Goal: Transaction & Acquisition: Purchase product/service

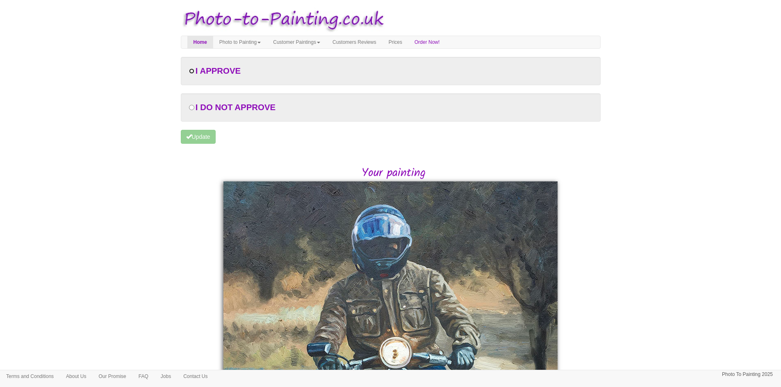
click at [191, 69] on input "radio" at bounding box center [191, 70] width 5 height 5
radio input "true"
click at [199, 136] on button "Update" at bounding box center [198, 137] width 35 height 14
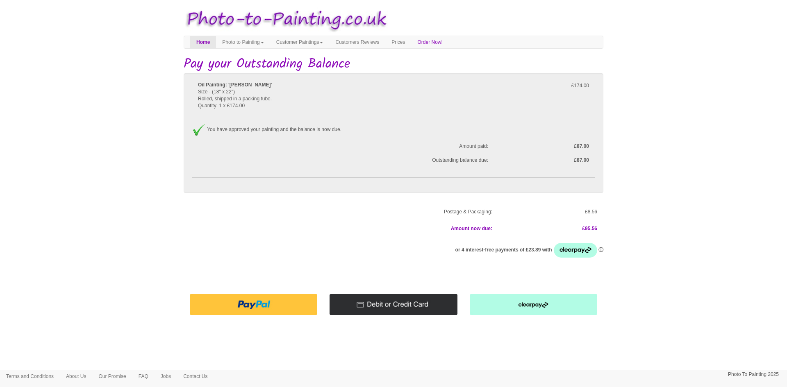
click at [243, 303] on img at bounding box center [253, 304] width 127 height 21
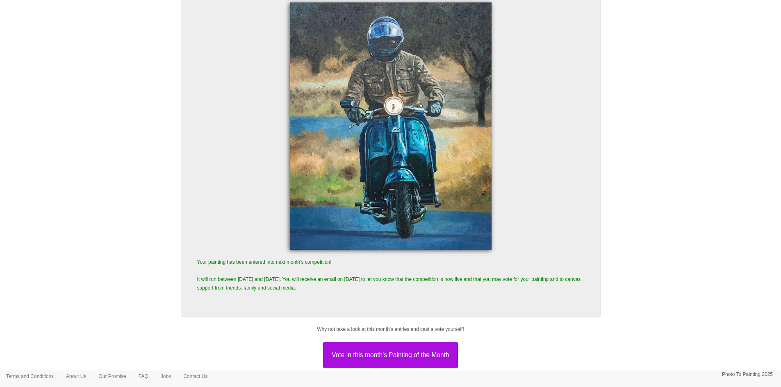
scroll to position [107, 0]
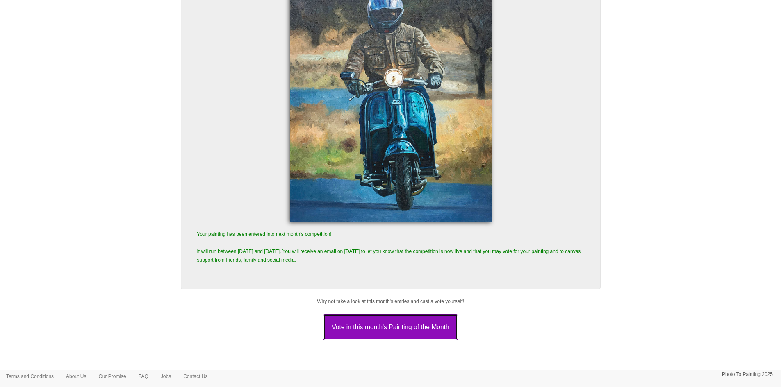
click at [391, 332] on button "Vote in this month's Painting of the Month" at bounding box center [390, 327] width 134 height 26
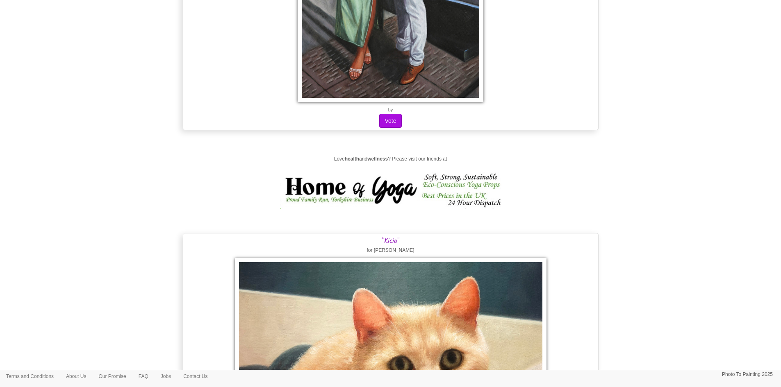
scroll to position [492, 0]
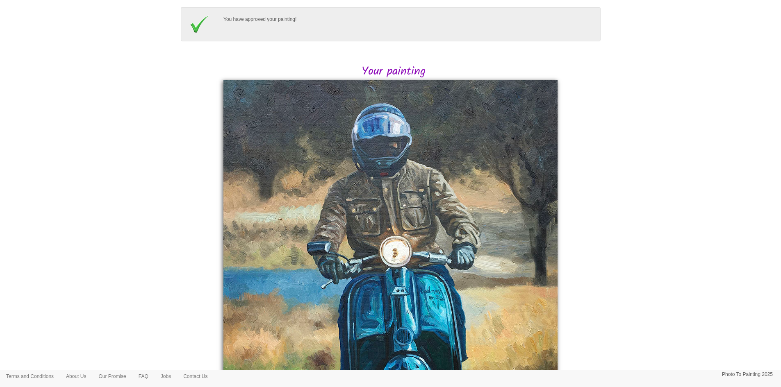
scroll to position [41, 0]
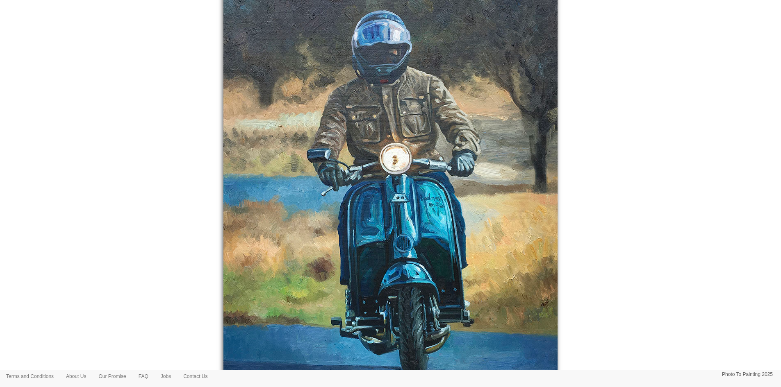
scroll to position [123, 0]
